Goal: Information Seeking & Learning: Learn about a topic

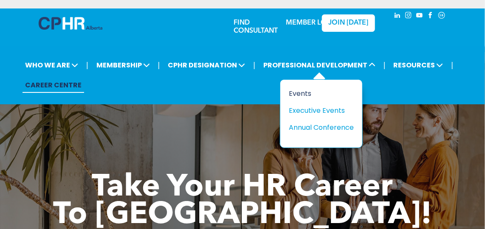
click at [304, 93] on div "Events" at bounding box center [318, 93] width 59 height 11
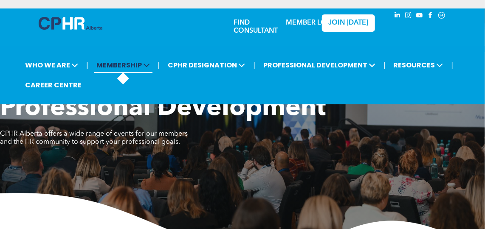
click at [112, 72] on span "MEMBERSHIP" at bounding box center [123, 65] width 59 height 16
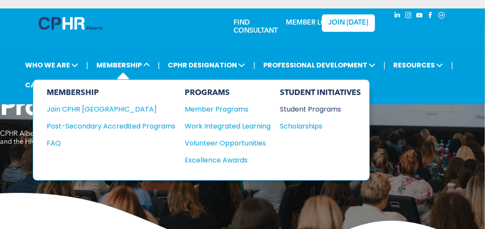
click at [332, 107] on div "Student Programs" at bounding box center [316, 109] width 73 height 11
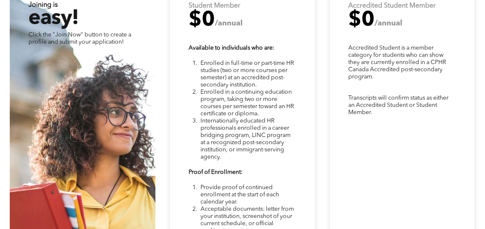
scroll to position [1972, 0]
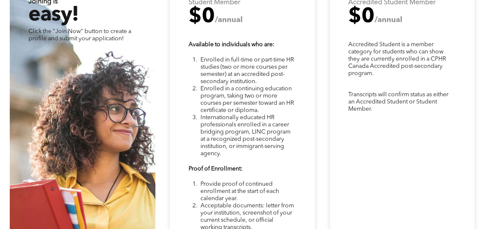
click at [421, 135] on div "Transcripts will confirm status as either an Accredited Student or Student Memb…" at bounding box center [403, 180] width 146 height 401
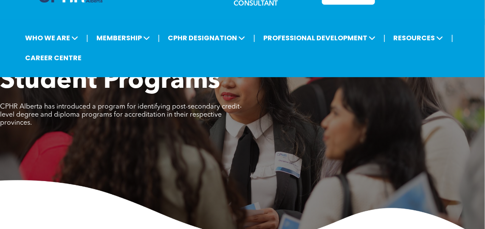
scroll to position [27, 0]
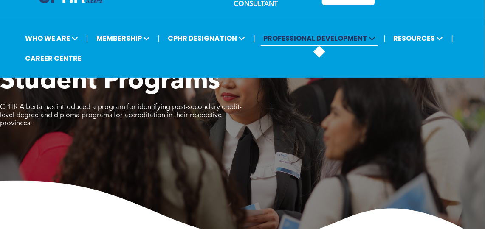
click at [339, 32] on span "PROFESSIONAL DEVELOPMENT" at bounding box center [319, 39] width 117 height 16
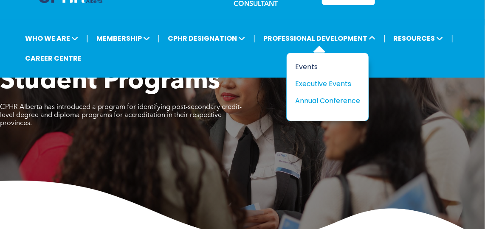
click at [302, 65] on div "Events" at bounding box center [324, 67] width 59 height 11
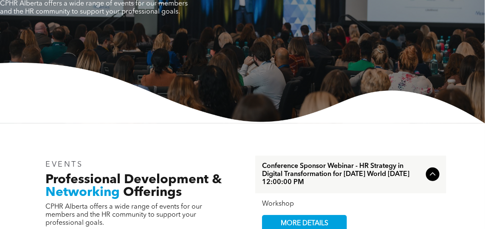
scroll to position [130, 0]
